Goal: Book appointment/travel/reservation

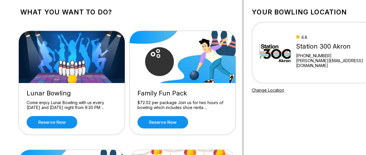
scroll to position [58, 0]
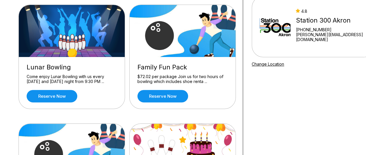
click at [88, 79] on div "Come enjoy Lunar Bowling with us every [DATE] and [DATE] night from 9:30 PM ..." at bounding box center [72, 79] width 90 height 10
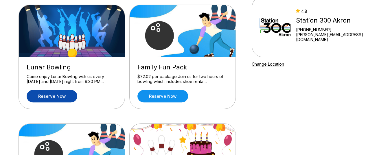
click at [75, 95] on link "Reserve now" at bounding box center [52, 96] width 51 height 12
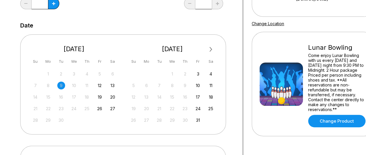
scroll to position [87, 0]
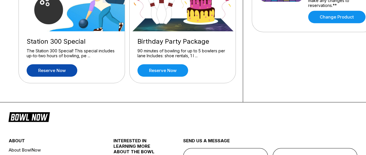
scroll to position [174, 0]
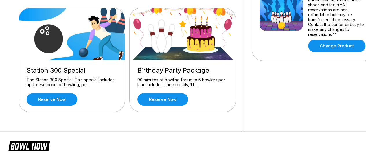
click at [62, 72] on div "Station 300 Special" at bounding box center [72, 71] width 90 height 8
click at [62, 98] on link "Reserve now" at bounding box center [52, 99] width 51 height 12
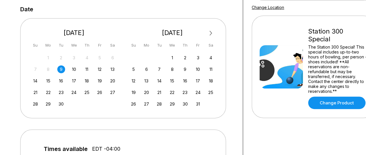
scroll to position [116, 0]
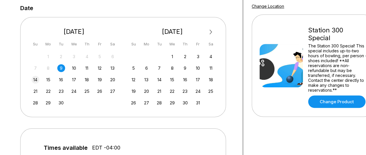
click at [35, 79] on div "14" at bounding box center [36, 80] width 8 height 8
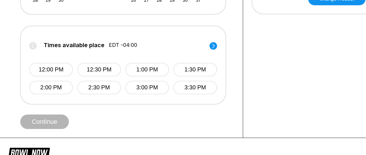
scroll to position [231, 0]
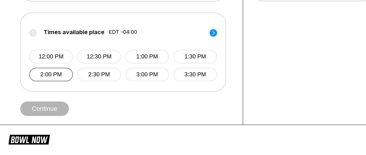
click at [56, 76] on button "2:00 PM" at bounding box center [51, 75] width 44 height 14
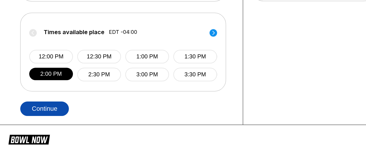
click at [55, 105] on button "Continue" at bounding box center [44, 109] width 49 height 14
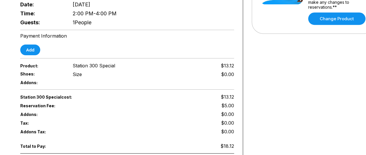
scroll to position [260, 0]
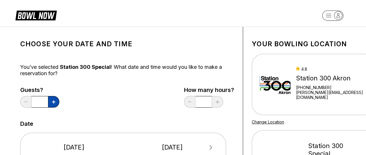
click at [51, 100] on button at bounding box center [53, 102] width 11 height 12
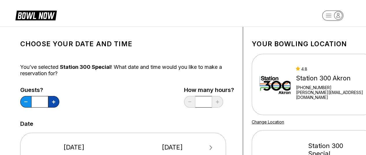
click at [51, 100] on button at bounding box center [53, 102] width 11 height 12
type input "*"
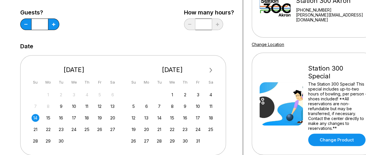
scroll to position [87, 0]
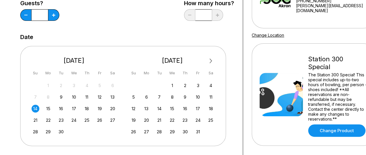
click at [34, 110] on div "14" at bounding box center [36, 109] width 8 height 8
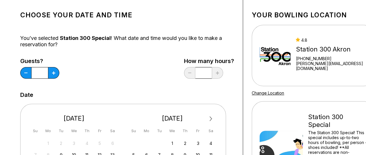
scroll to position [0, 0]
